Goal: Transaction & Acquisition: Book appointment/travel/reservation

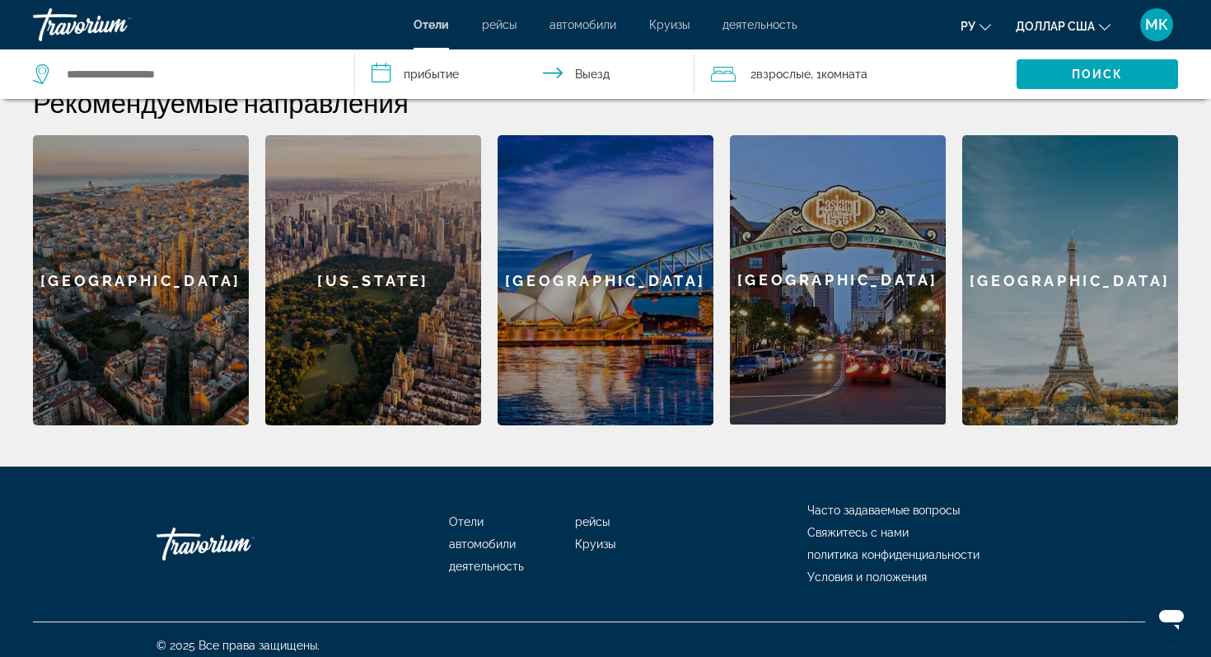
scroll to position [491, 0]
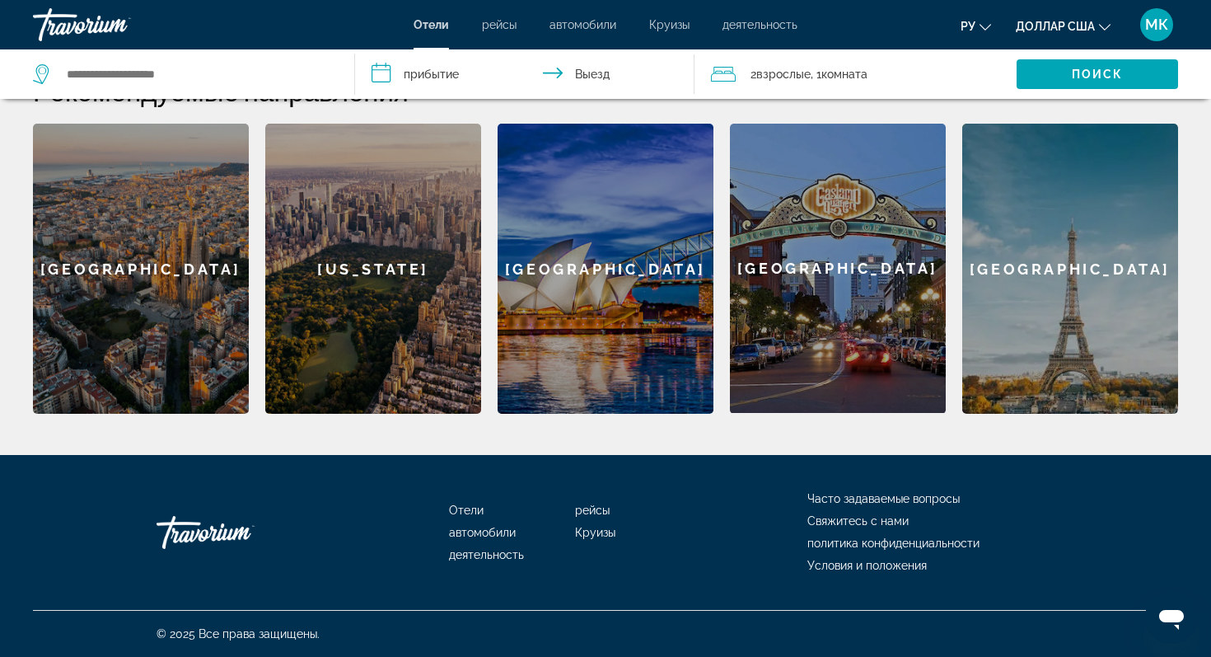
click at [1059, 287] on div "[GEOGRAPHIC_DATA]" at bounding box center [1070, 269] width 216 height 290
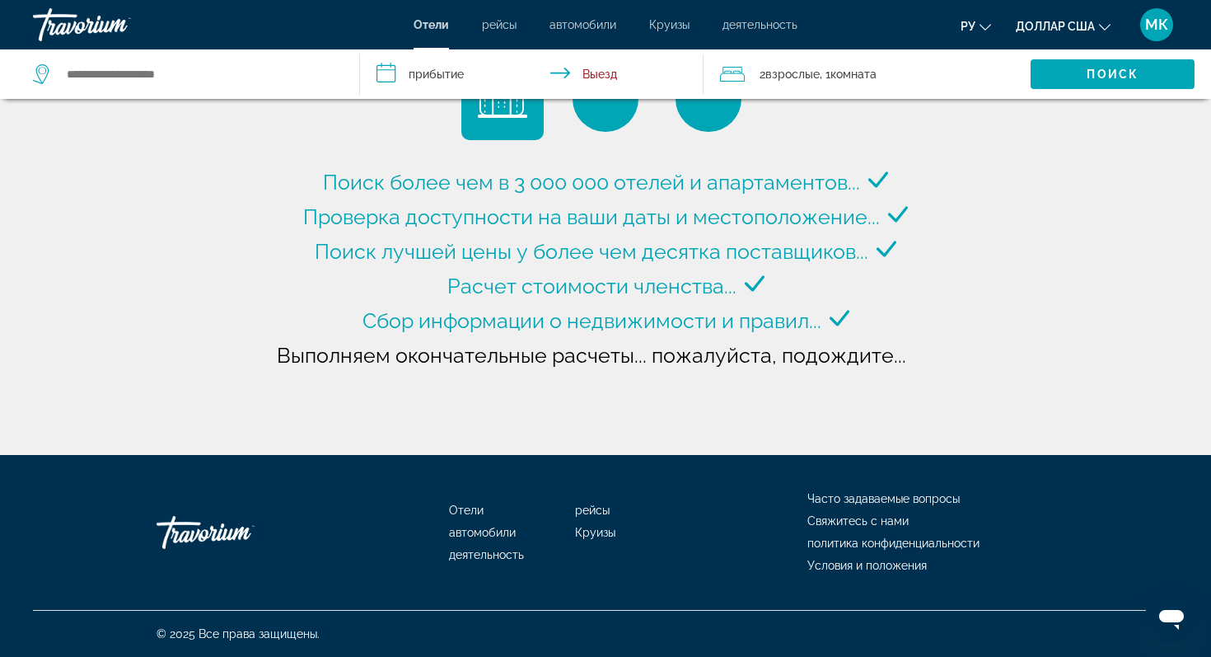
type input "**********"
